Goal: Transaction & Acquisition: Purchase product/service

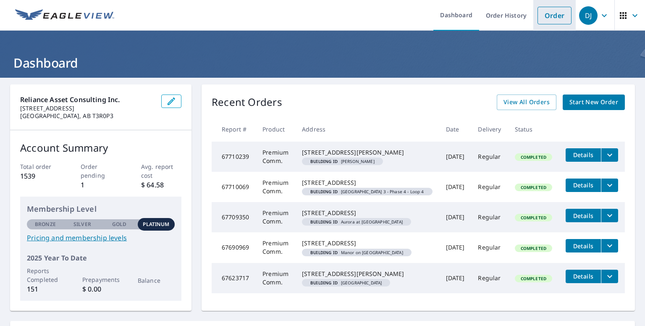
click at [540, 16] on link "Order" at bounding box center [554, 16] width 34 height 18
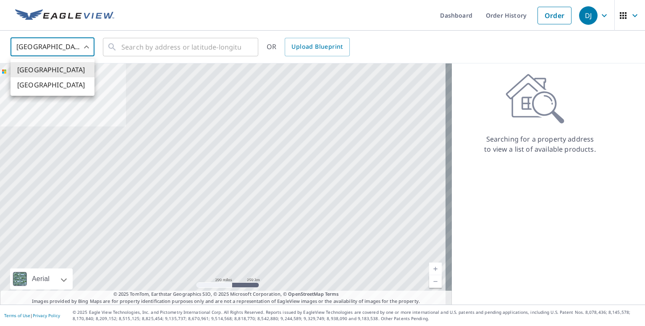
drag, startPoint x: 81, startPoint y: 44, endPoint x: 86, endPoint y: 49, distance: 6.2
click at [82, 44] on body "DJ DJ Dashboard Order History Order DJ United States US ​ ​ OR Upload Blueprint…" at bounding box center [322, 163] width 645 height 326
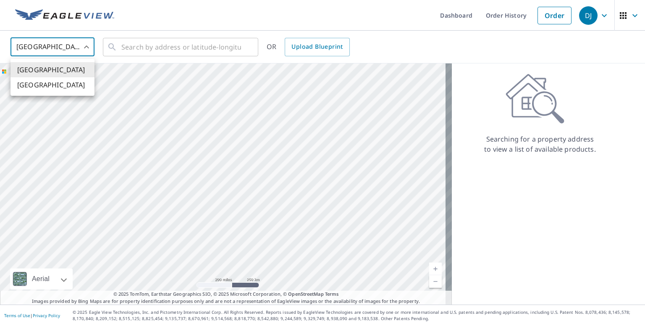
click at [60, 86] on li "[GEOGRAPHIC_DATA]" at bounding box center [52, 84] width 84 height 15
type input "CA"
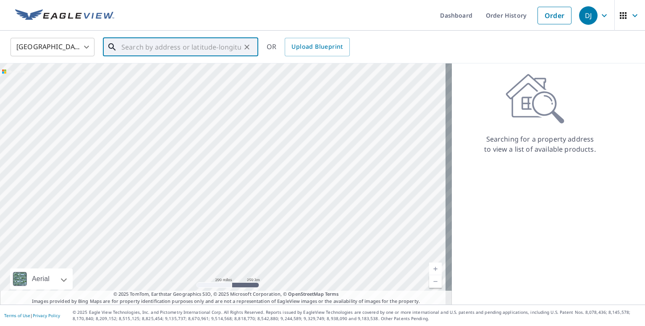
drag, startPoint x: 136, startPoint y: 52, endPoint x: 145, endPoint y: 46, distance: 10.8
click at [136, 52] on input "text" at bounding box center [181, 47] width 120 height 24
paste input "1828 Lilac Driv"
click at [193, 69] on span "[STREET_ADDRESS]" at bounding box center [186, 71] width 132 height 10
type input "[STREET_ADDRESS]"
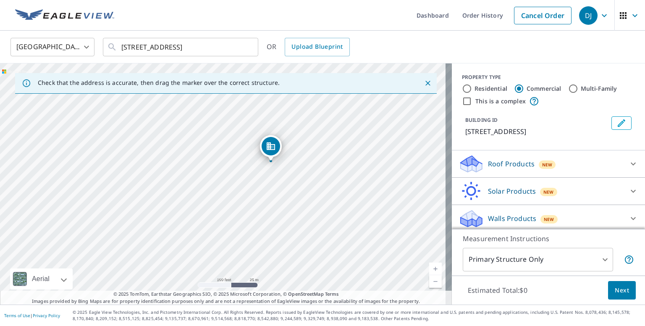
drag, startPoint x: 217, startPoint y: 195, endPoint x: 267, endPoint y: 172, distance: 55.0
click at [266, 172] on div "[STREET_ADDRESS]" at bounding box center [226, 183] width 452 height 241
drag, startPoint x: 304, startPoint y: 228, endPoint x: 344, endPoint y: 110, distance: 125.1
click at [344, 110] on div "[STREET_ADDRESS]" at bounding box center [226, 183] width 452 height 241
drag, startPoint x: 345, startPoint y: 170, endPoint x: 338, endPoint y: 197, distance: 28.3
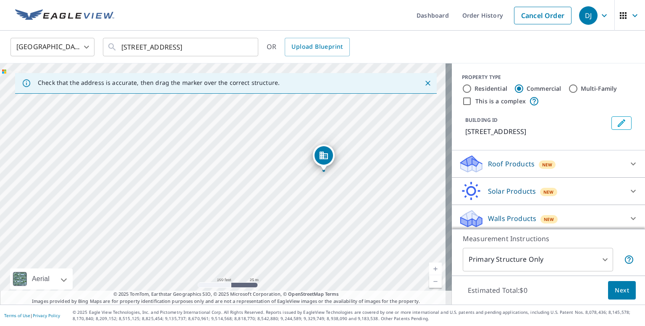
click at [338, 197] on div "[STREET_ADDRESS]" at bounding box center [226, 183] width 452 height 241
drag, startPoint x: 327, startPoint y: 157, endPoint x: 359, endPoint y: 160, distance: 32.4
click at [628, 159] on icon at bounding box center [633, 164] width 10 height 10
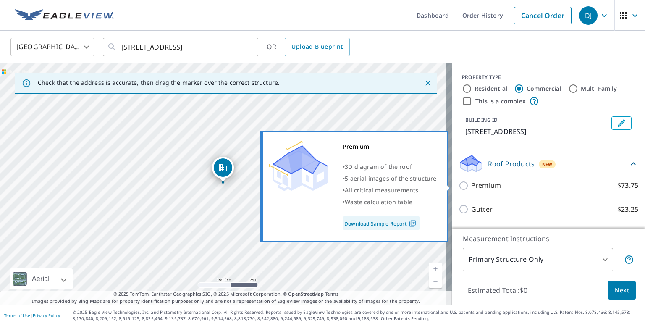
click at [460, 183] on input "Premium $73.75" at bounding box center [464, 186] width 13 height 10
checkbox input "true"
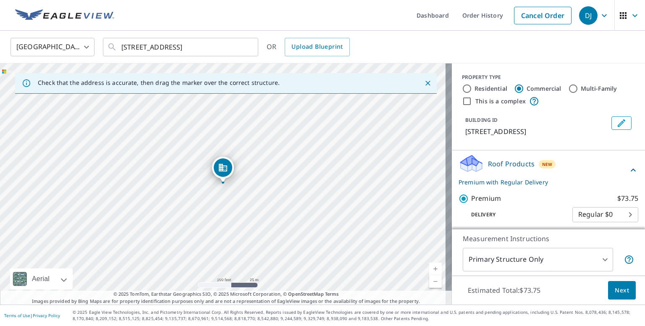
click at [616, 118] on icon "Edit building 1" at bounding box center [621, 123] width 10 height 10
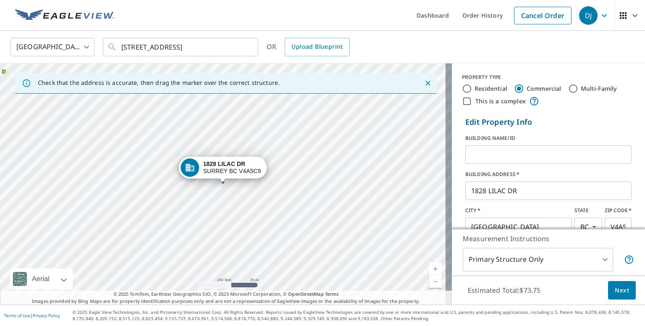
click at [573, 155] on input "text" at bounding box center [548, 155] width 166 height 24
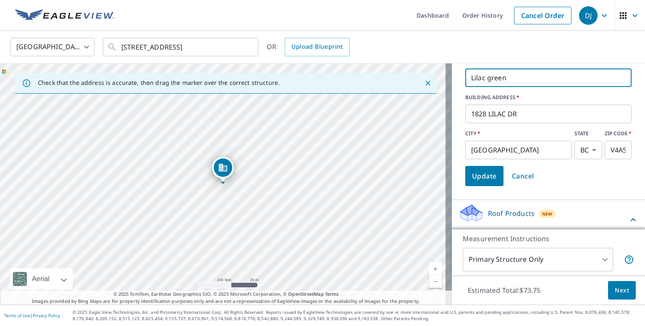
scroll to position [84, 0]
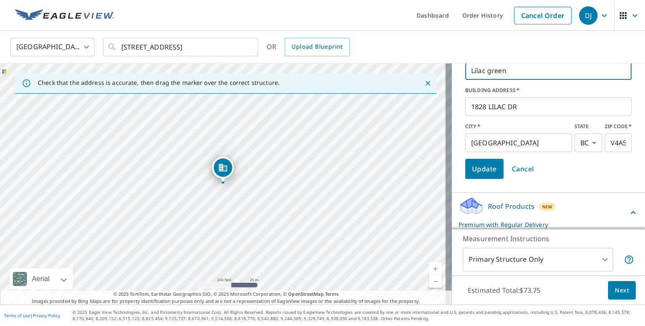
type input "Lilac green"
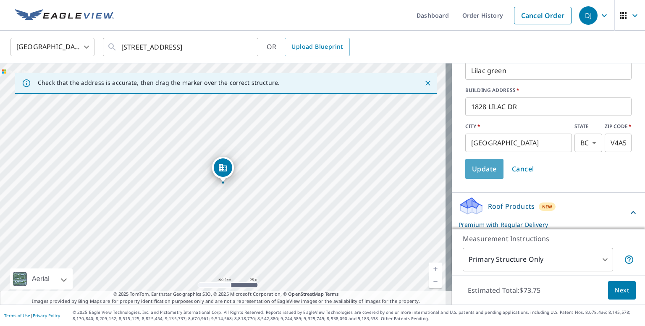
click at [483, 169] on span "Update" at bounding box center [484, 169] width 25 height 12
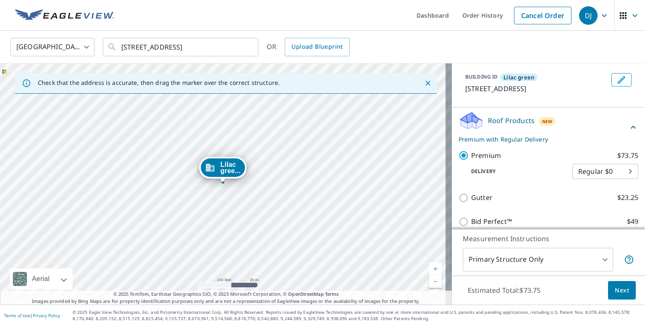
scroll to position [22, 0]
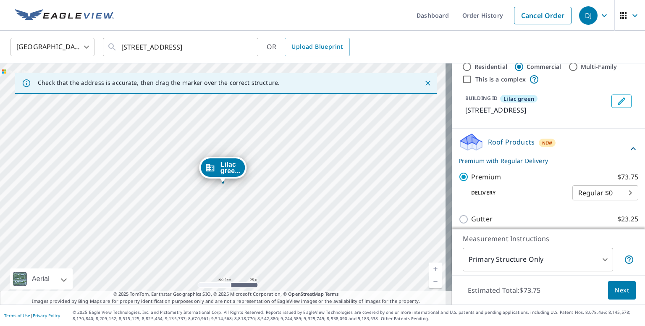
click at [615, 291] on span "Next" at bounding box center [622, 290] width 14 height 10
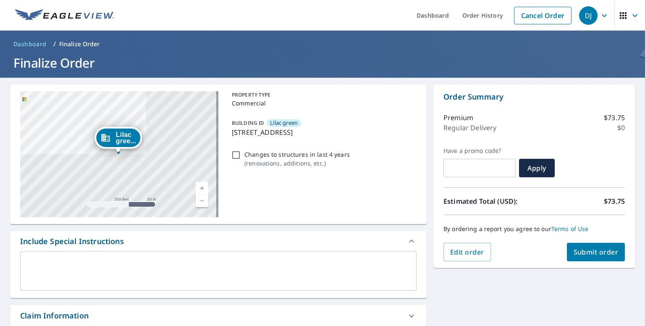
scroll to position [168, 0]
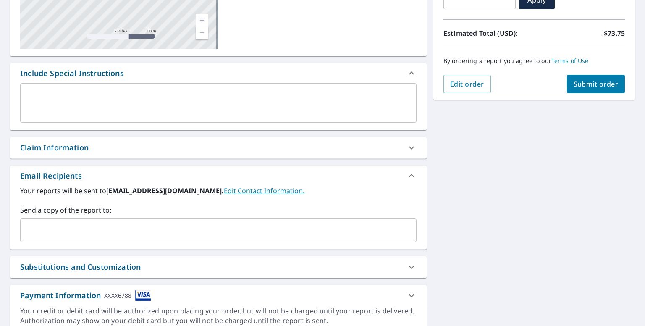
click at [140, 153] on div "Claim Information" at bounding box center [210, 147] width 381 height 11
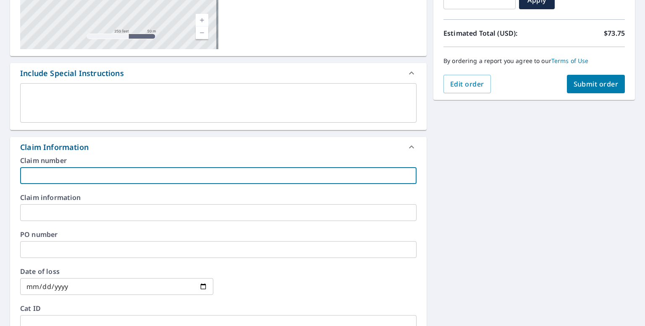
drag, startPoint x: 67, startPoint y: 173, endPoint x: 72, endPoint y: 177, distance: 5.7
click at [67, 173] on input "text" at bounding box center [218, 175] width 396 height 17
type input "LMS2631"
drag, startPoint x: 523, startPoint y: 190, endPoint x: 565, endPoint y: 143, distance: 63.3
click at [526, 190] on div "Lilac gree... [STREET_ADDRESS] A standard road map Aerial A detailed look from …" at bounding box center [322, 215] width 645 height 610
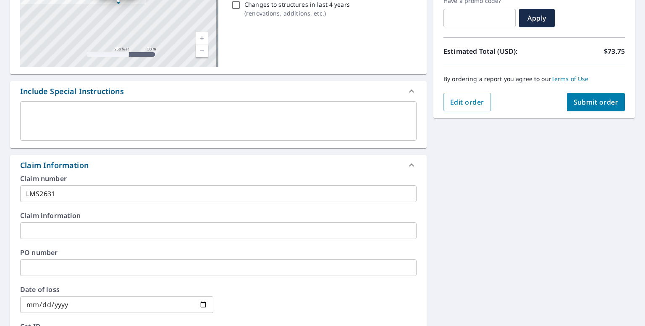
scroll to position [84, 0]
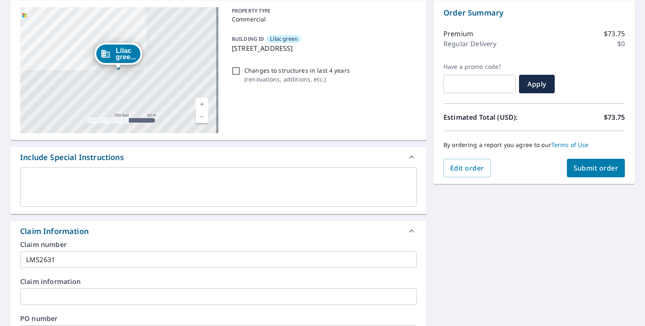
click at [601, 169] on span "Submit order" at bounding box center [595, 167] width 45 height 9
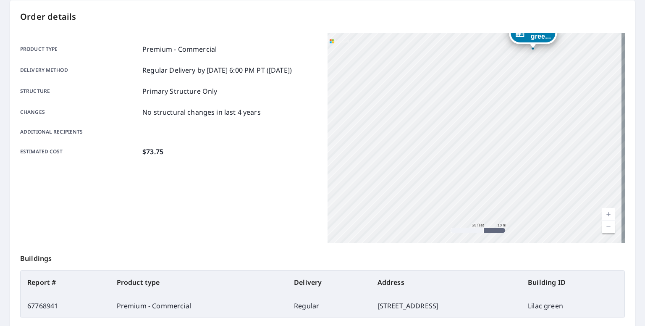
drag, startPoint x: 432, startPoint y: 76, endPoint x: 526, endPoint y: 196, distance: 152.5
click at [526, 196] on div "Lilac gree... [STREET_ADDRESS]" at bounding box center [475, 138] width 297 height 210
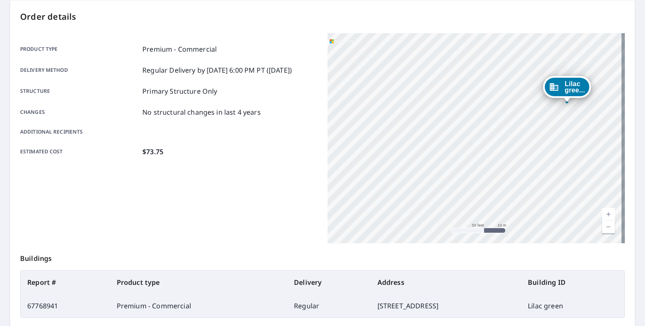
drag, startPoint x: 459, startPoint y: 99, endPoint x: 483, endPoint y: 135, distance: 43.3
click at [483, 135] on div "Lilac gree... [STREET_ADDRESS]" at bounding box center [475, 138] width 297 height 210
